Goal: Information Seeking & Learning: Learn about a topic

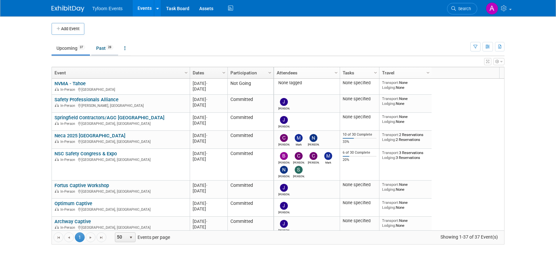
click at [104, 48] on link "Past 28" at bounding box center [104, 48] width 27 height 12
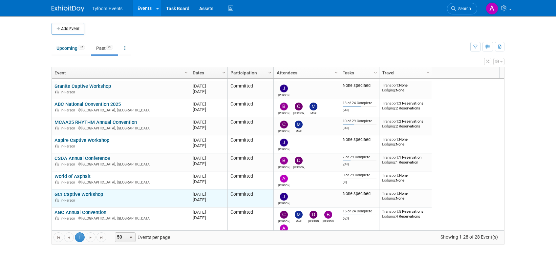
scroll to position [51, 0]
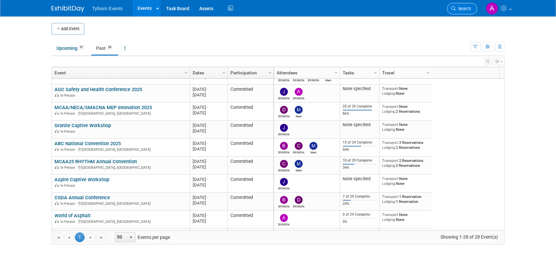
click at [454, 6] on icon at bounding box center [453, 8] width 5 height 5
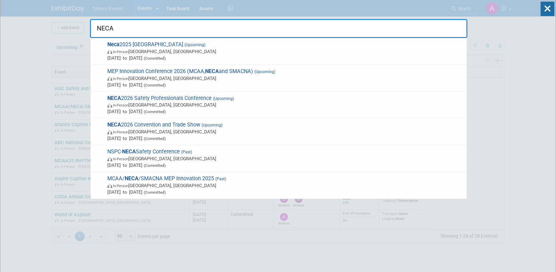
scroll to position [1, 0]
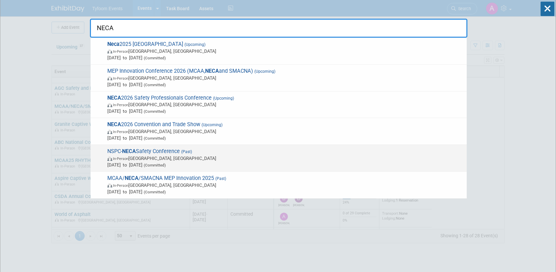
type input "NECA"
click at [170, 152] on span "NSPC- NECA Safety Conference (Past) In-Person Des Moines, IA May 19, 2025 to Ma…" at bounding box center [284, 158] width 358 height 20
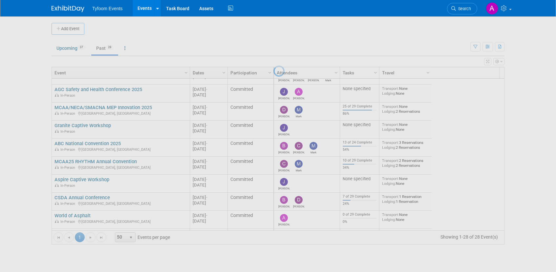
scroll to position [0, 0]
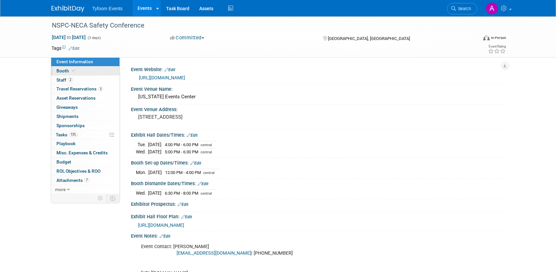
click at [64, 73] on span "Booth" at bounding box center [66, 70] width 20 height 5
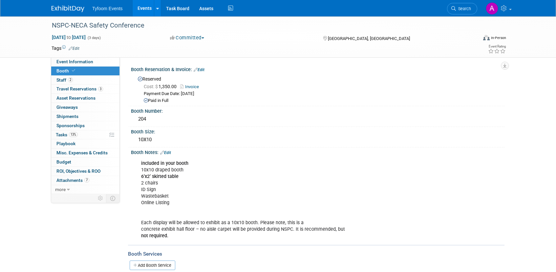
click at [195, 88] on link "Invoice" at bounding box center [191, 86] width 22 height 5
click at [454, 10] on icon at bounding box center [453, 8] width 5 height 5
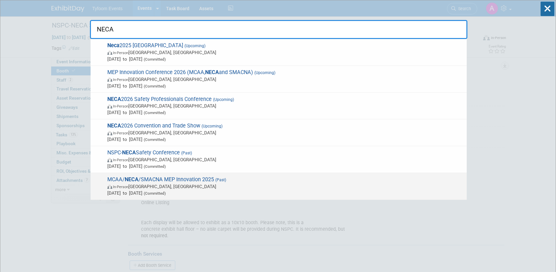
type input "NECA"
click at [158, 184] on span "In-Person Los Angeles, CA" at bounding box center [285, 186] width 356 height 7
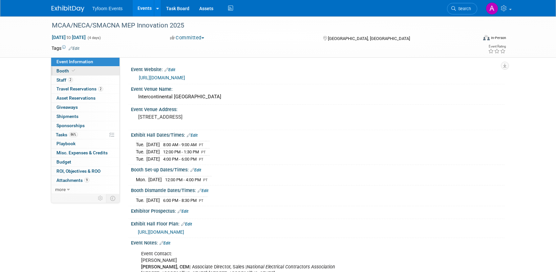
click at [64, 69] on span "Booth" at bounding box center [66, 70] width 20 height 5
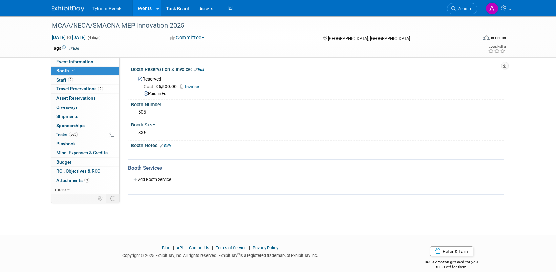
click at [195, 86] on link "Invoice" at bounding box center [191, 86] width 22 height 5
click at [468, 8] on span "Search" at bounding box center [462, 8] width 15 height 5
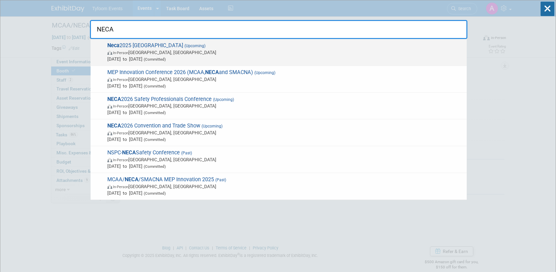
type input "NECA"
click at [144, 46] on span "Neca 2025 Chicago (Upcoming) In-Person Chicago, IL Sep 12, 2025 to Sep 15, 2025…" at bounding box center [284, 52] width 358 height 20
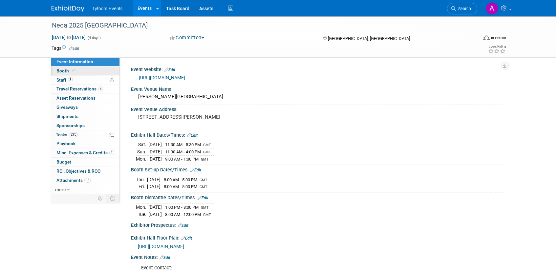
click at [58, 71] on span "Booth" at bounding box center [66, 70] width 20 height 5
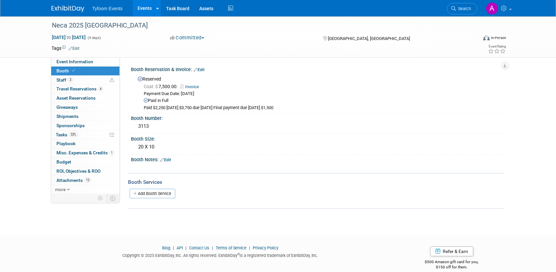
click at [193, 87] on link "Invoice" at bounding box center [191, 86] width 22 height 5
click at [139, 9] on link "Events" at bounding box center [144, 8] width 24 height 16
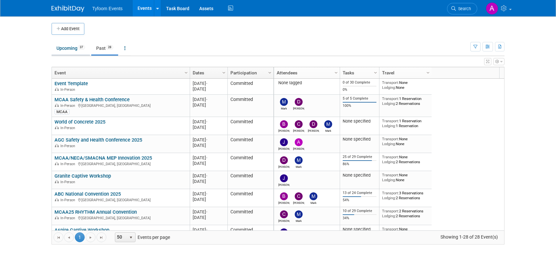
click at [70, 48] on link "Upcoming 37" at bounding box center [70, 48] width 38 height 12
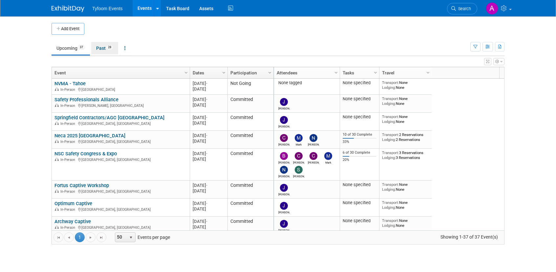
drag, startPoint x: 102, startPoint y: 47, endPoint x: 136, endPoint y: 143, distance: 101.8
click at [102, 47] on link "Past 28" at bounding box center [104, 48] width 27 height 12
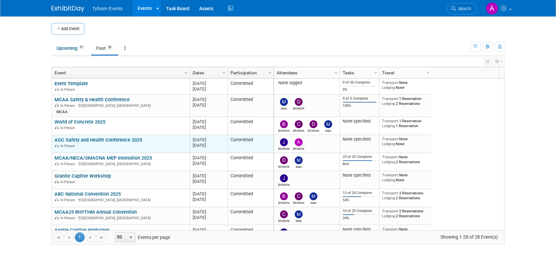
click at [102, 139] on link "AGC Safety and Health Conference 2025" at bounding box center [98, 140] width 88 height 6
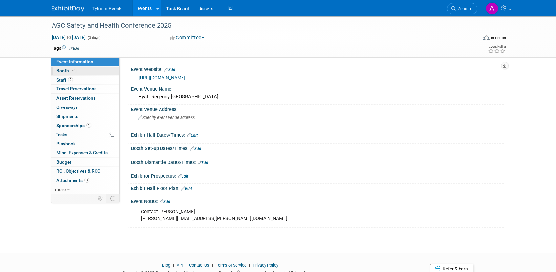
click at [68, 70] on span "Booth" at bounding box center [66, 70] width 20 height 5
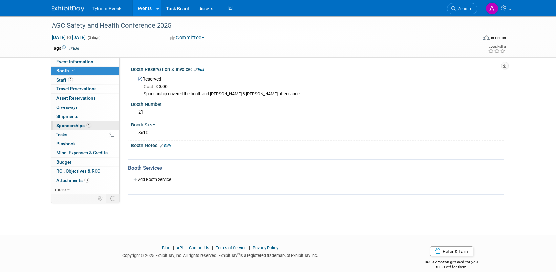
click at [70, 124] on span "Sponsorships 1" at bounding box center [73, 125] width 35 height 5
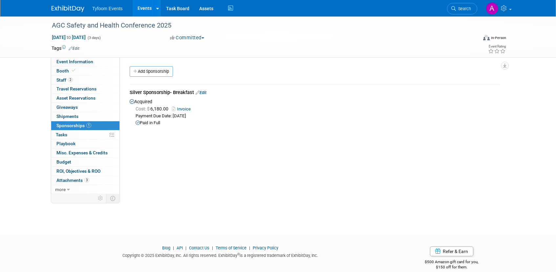
click at [182, 110] on link "Invoice" at bounding box center [182, 109] width 21 height 5
click at [144, 7] on link "Events" at bounding box center [144, 8] width 24 height 16
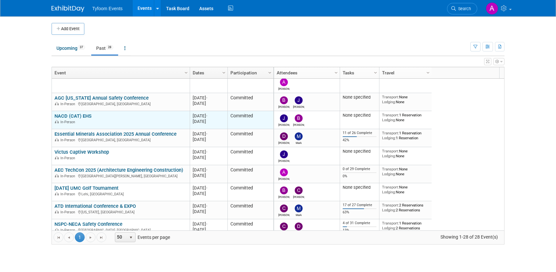
scroll to position [275, 0]
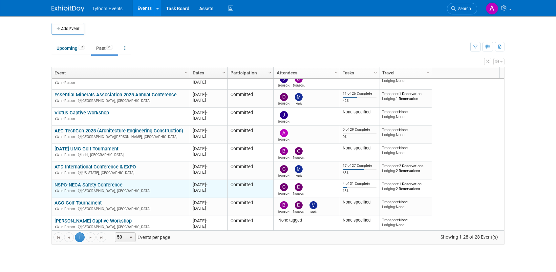
click at [101, 186] on link "NSPC-NECA Safety Conference" at bounding box center [88, 185] width 68 height 6
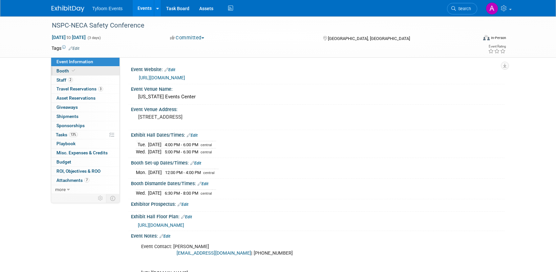
click at [66, 71] on span "Booth" at bounding box center [66, 70] width 20 height 5
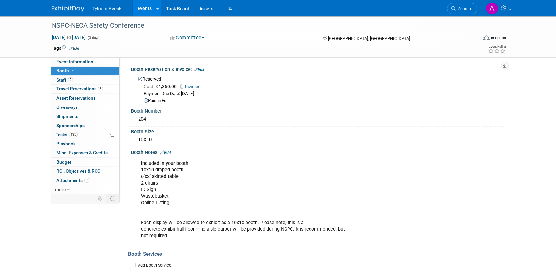
click at [190, 86] on link "Invoice" at bounding box center [191, 86] width 22 height 5
click at [465, 9] on span "Search" at bounding box center [462, 8] width 15 height 5
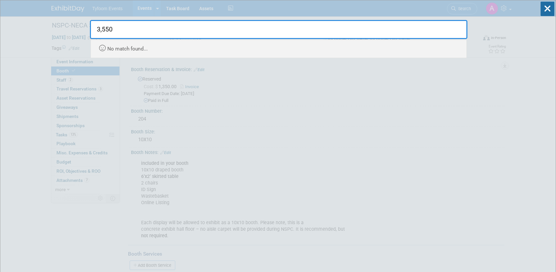
type input "3,550"
drag, startPoint x: 513, startPoint y: 92, endPoint x: 508, endPoint y: 91, distance: 5.0
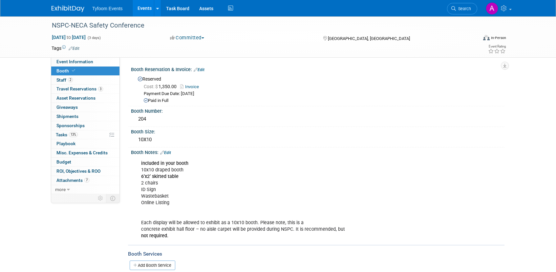
click at [138, 8] on link "Events" at bounding box center [144, 8] width 24 height 16
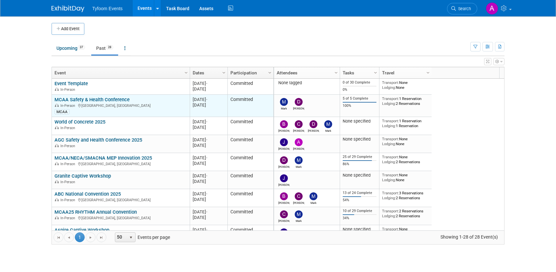
click at [83, 100] on link "MCAA Safety & Health Conference" at bounding box center [91, 100] width 75 height 6
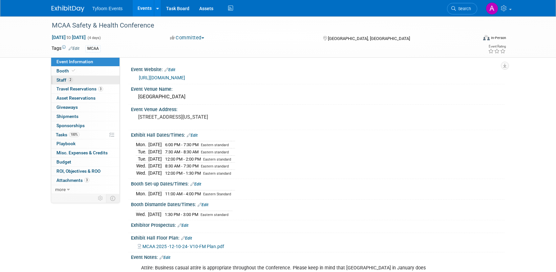
click at [64, 83] on link "2 Staff 2" at bounding box center [85, 80] width 68 height 9
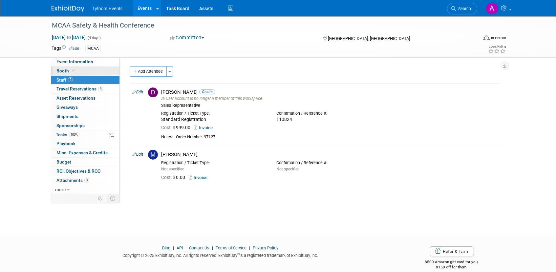
click at [63, 71] on span "Booth" at bounding box center [66, 70] width 20 height 5
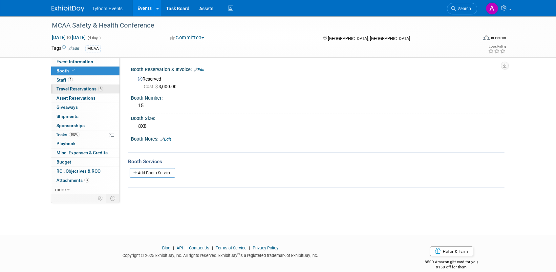
click at [71, 89] on span "Travel Reservations 3" at bounding box center [79, 88] width 47 height 5
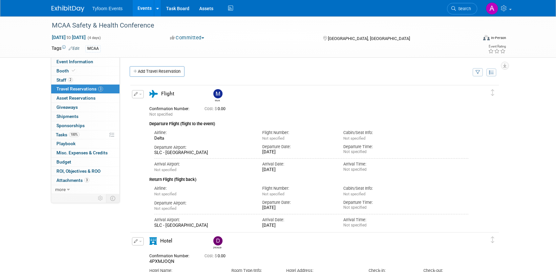
scroll to position [143, 0]
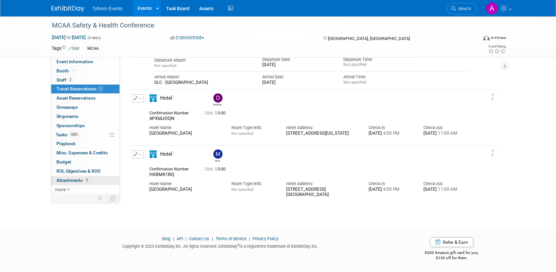
click at [68, 181] on span "Attachments 3" at bounding box center [72, 180] width 33 height 5
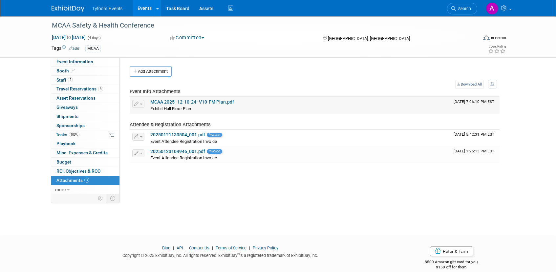
click at [184, 101] on link "MCAA 2025 -12-10-24- V10-FM Plan.pdf" at bounding box center [192, 101] width 84 height 5
click at [213, 135] on span "Invoice" at bounding box center [214, 135] width 15 height 4
click at [213, 154] on div "20250123104946_001.pdf Invoice" at bounding box center [299, 152] width 298 height 6
click at [188, 160] on span "Event Attendee Registration Invoice" at bounding box center [183, 157] width 67 height 5
click at [179, 152] on link "20250123104946_001.pdf" at bounding box center [177, 151] width 55 height 5
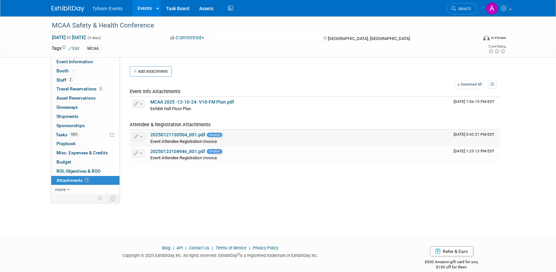
click at [173, 134] on link "20250121130504_001.pdf" at bounding box center [177, 134] width 55 height 5
click at [67, 80] on span "Staff 2" at bounding box center [64, 79] width 16 height 5
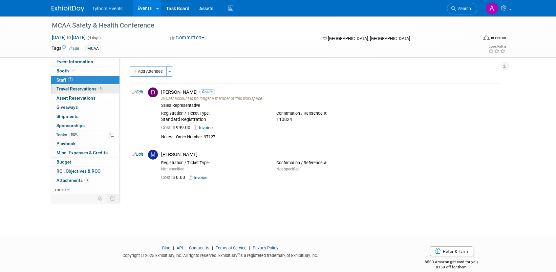
click at [71, 89] on span "Travel Reservations 3" at bounding box center [79, 88] width 47 height 5
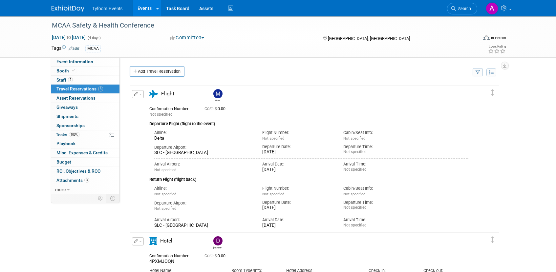
scroll to position [143, 0]
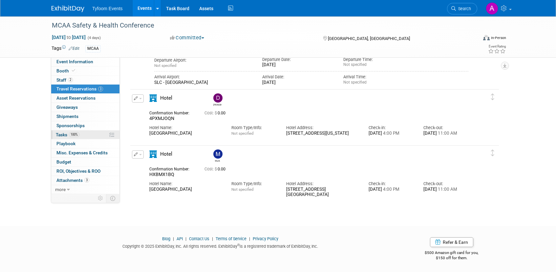
click at [63, 133] on span "Tasks 100%" at bounding box center [68, 134] width 24 height 5
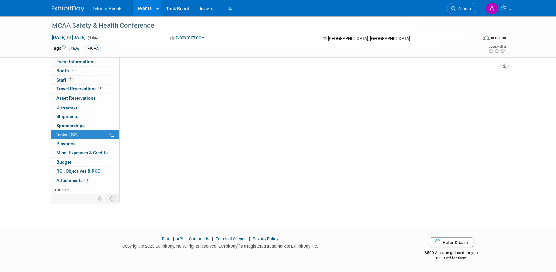
scroll to position [0, 0]
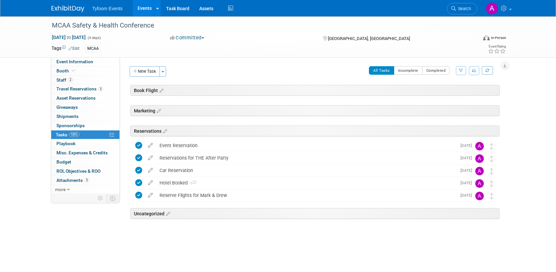
click at [143, 7] on link "Events" at bounding box center [144, 8] width 24 height 16
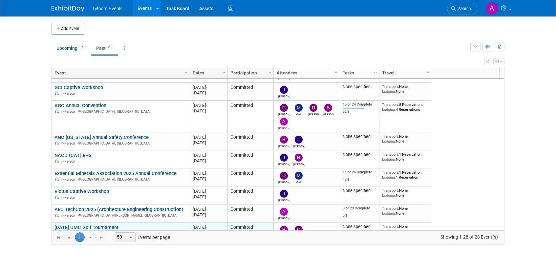
scroll to position [236, 0]
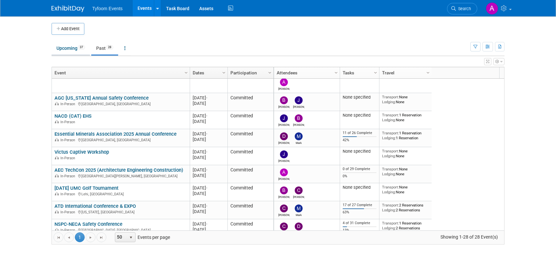
click at [71, 49] on link "Upcoming 37" at bounding box center [70, 48] width 38 height 12
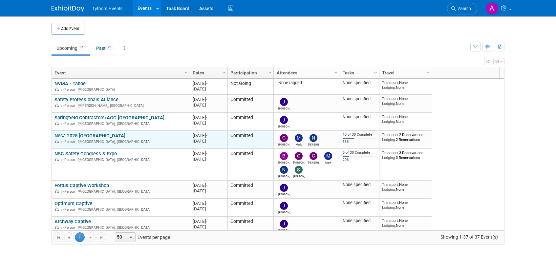
click at [94, 133] on link "Neca 2025 [GEOGRAPHIC_DATA]" at bounding box center [89, 136] width 71 height 6
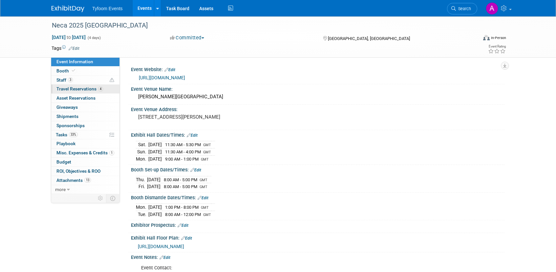
click at [78, 88] on span "Travel Reservations 4" at bounding box center [79, 88] width 47 height 5
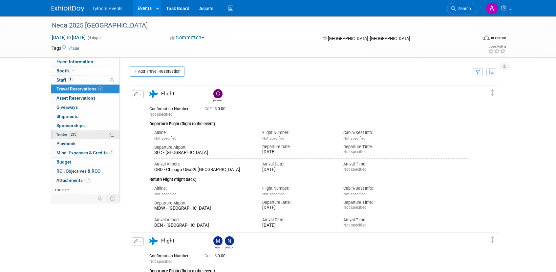
click at [65, 135] on span "Tasks 33%" at bounding box center [67, 134] width 22 height 5
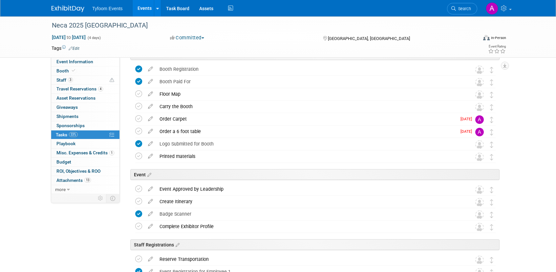
scroll to position [42, 0]
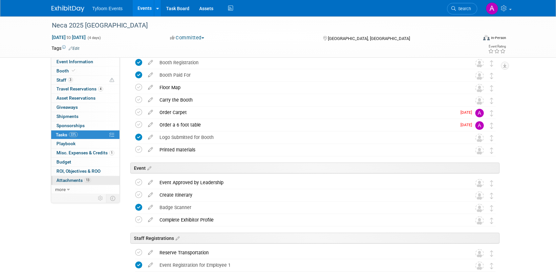
click at [69, 181] on span "Attachments 13" at bounding box center [73, 180] width 34 height 5
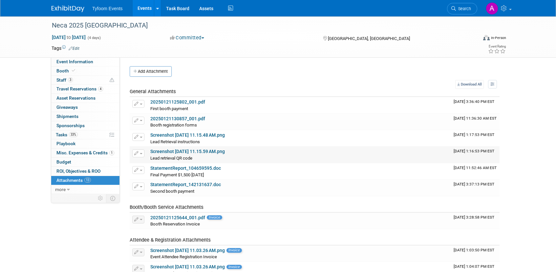
click at [173, 153] on link "Screenshot 2025-08-01 at 11.15.59 AM.png" at bounding box center [187, 151] width 74 height 5
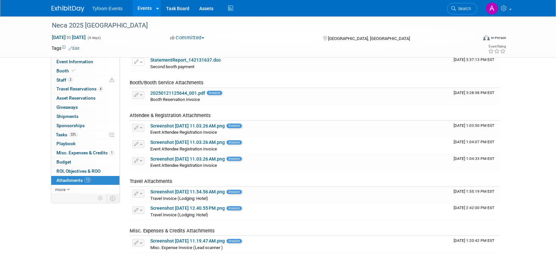
scroll to position [125, 0]
click at [185, 239] on link "Screenshot 2025-08-01 at 11.19.47 AM.png" at bounding box center [187, 240] width 74 height 5
click at [186, 207] on link "Screenshot 2025-08-05 at 12.40.55 PM.png" at bounding box center [187, 207] width 74 height 5
click at [184, 192] on link "Screenshot 2025-08-05 at 11.54.56 AM.png" at bounding box center [187, 191] width 74 height 5
click at [172, 159] on link "Screenshot 2025-08-01 at 11.03.26 AM.png" at bounding box center [187, 158] width 74 height 5
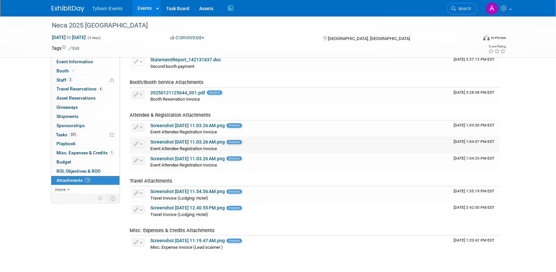
click at [182, 142] on link "Screenshot 2025-08-01 at 11.03.26 AM.png" at bounding box center [187, 141] width 74 height 5
click at [169, 125] on link "Screenshot 2025-08-01 at 11.03.26 AM.png" at bounding box center [187, 125] width 74 height 5
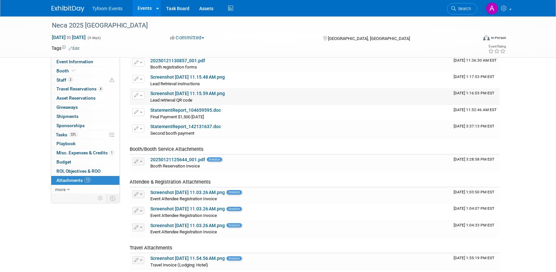
scroll to position [22, 0]
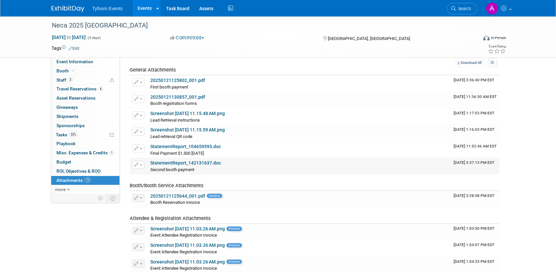
click at [175, 162] on link "StatementReport_142131637.doc" at bounding box center [185, 162] width 71 height 5
click at [169, 148] on link "StatementReport_104659595.doc" at bounding box center [185, 146] width 71 height 5
click at [171, 131] on link "Screenshot 2025-08-01 at 11.15.59 AM.png" at bounding box center [187, 129] width 74 height 5
click at [170, 114] on link "Screenshot 2025-08-01 at 11.15.48 AM.png" at bounding box center [187, 113] width 74 height 5
click at [178, 96] on link "20250121130857_001.pdf" at bounding box center [177, 96] width 55 height 5
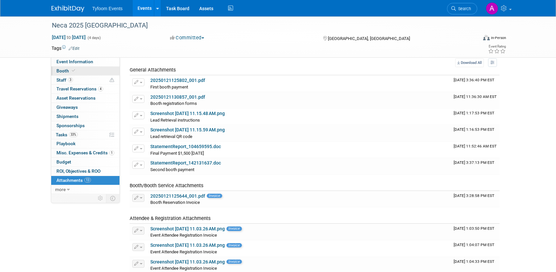
click at [69, 69] on span "Booth" at bounding box center [66, 70] width 20 height 5
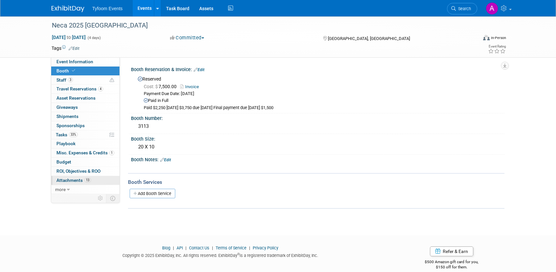
click at [67, 181] on span "Attachments 13" at bounding box center [73, 180] width 34 height 5
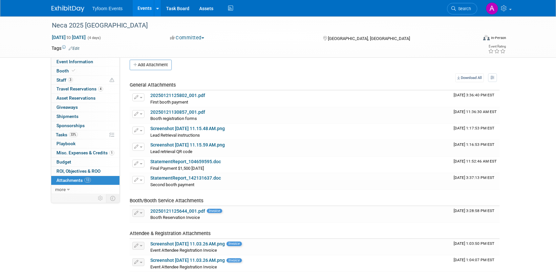
scroll to position [183, 0]
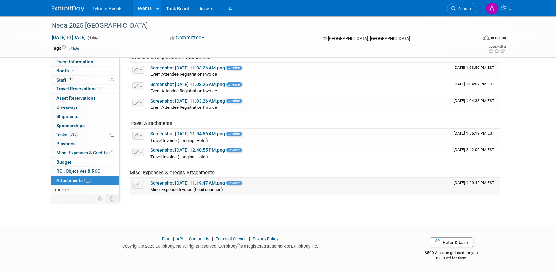
click at [189, 182] on link "Screenshot 2025-08-01 at 11.19.47 AM.png" at bounding box center [187, 182] width 74 height 5
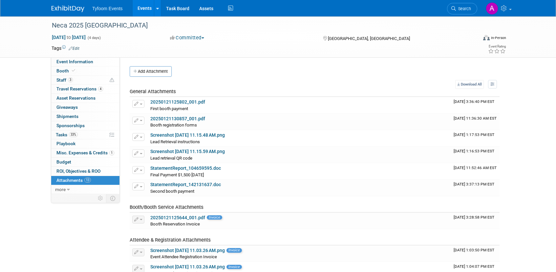
click at [142, 9] on link "Events" at bounding box center [144, 8] width 24 height 16
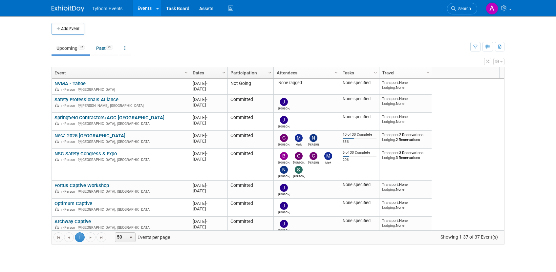
click at [68, 51] on link "Upcoming 37" at bounding box center [70, 48] width 38 height 12
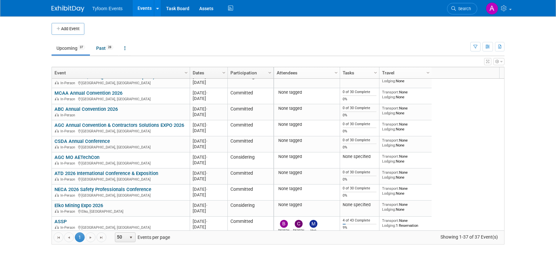
scroll to position [494, 0]
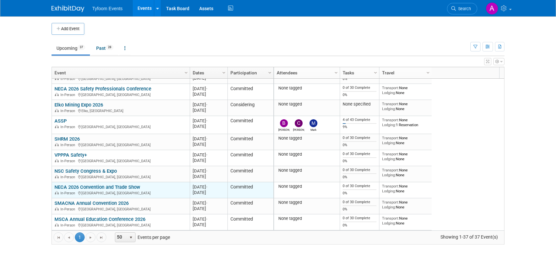
click at [78, 188] on link "NECA 2026 Convention and Trade Show" at bounding box center [97, 187] width 86 height 6
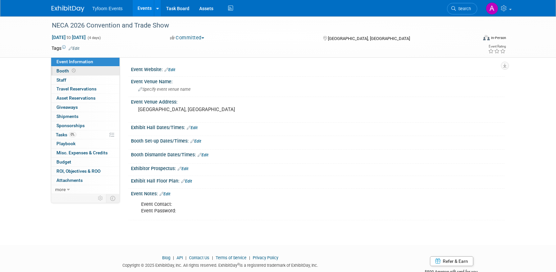
click at [62, 73] on span "Booth" at bounding box center [66, 70] width 20 height 5
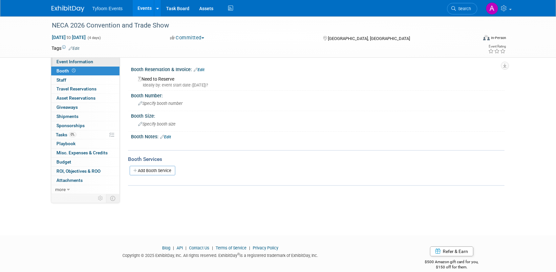
click at [67, 63] on span "Event Information" at bounding box center [74, 61] width 37 height 5
